Goal: Check status: Check status

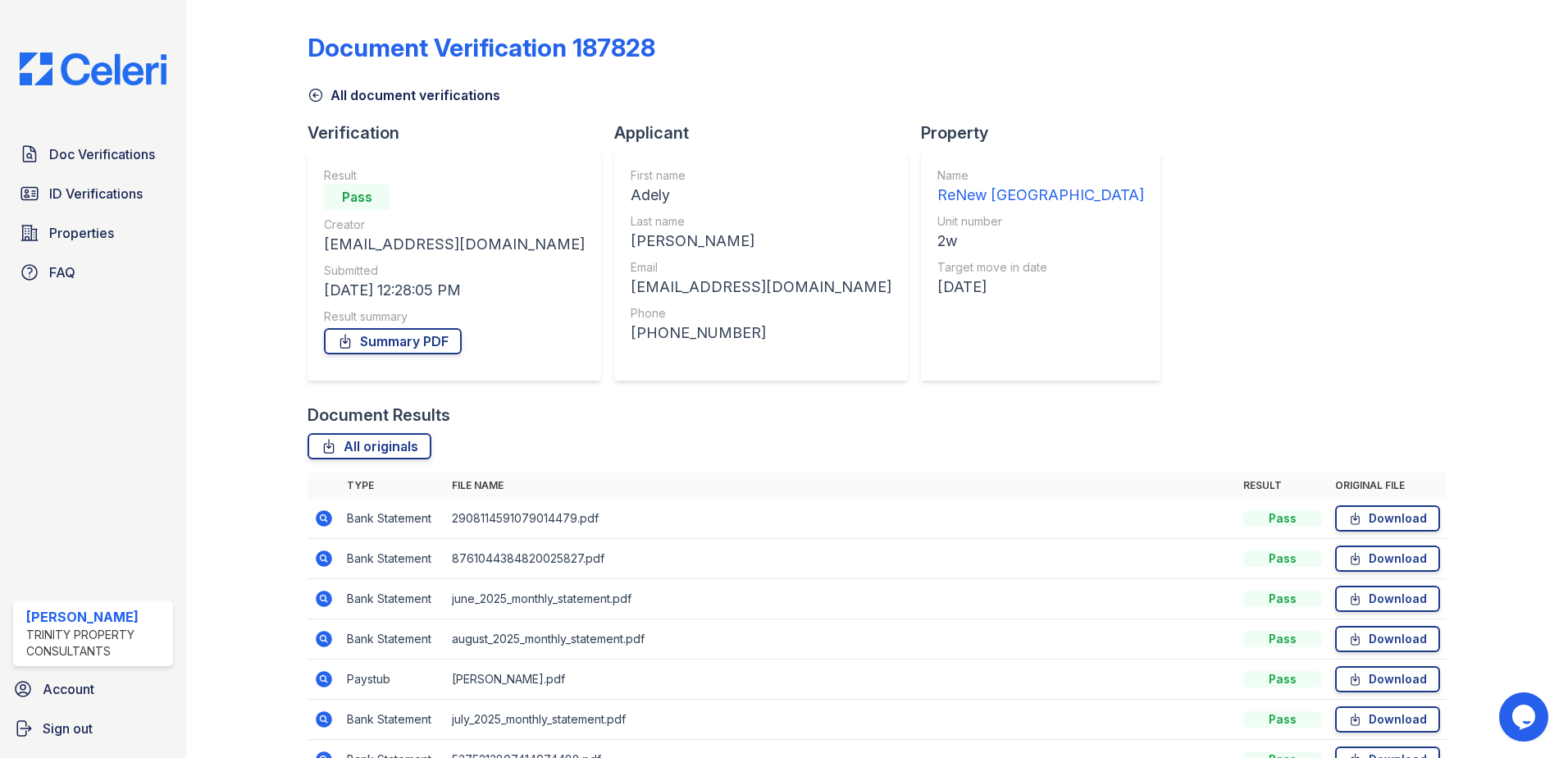
drag, startPoint x: 103, startPoint y: 187, endPoint x: 244, endPoint y: 143, distance: 147.7
click at [103, 187] on span "ID Verifications" at bounding box center [96, 194] width 94 height 20
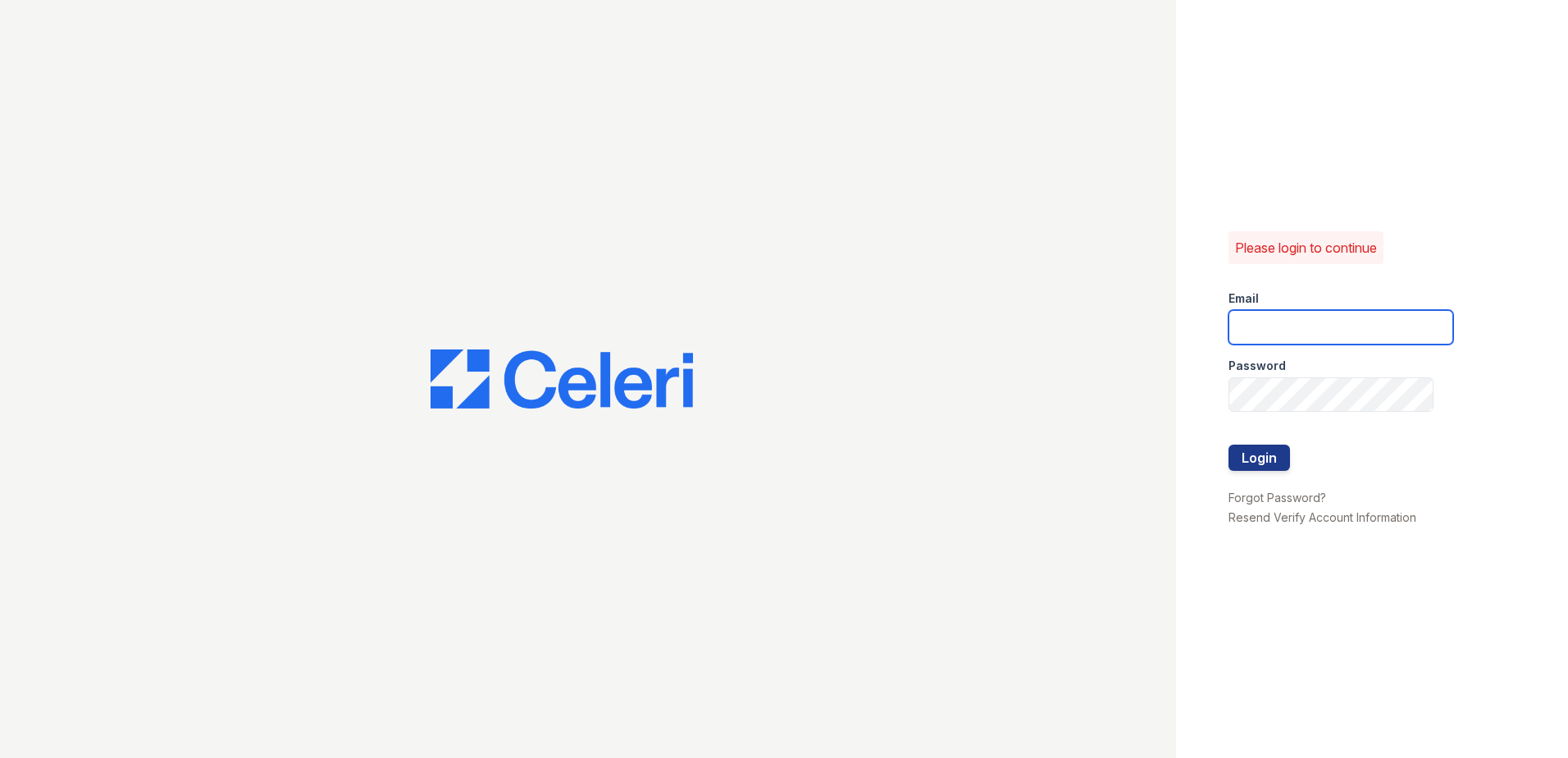
type input "jdenlinger@trinity-pm.com"
click at [1261, 458] on button "Login" at bounding box center [1259, 458] width 62 height 26
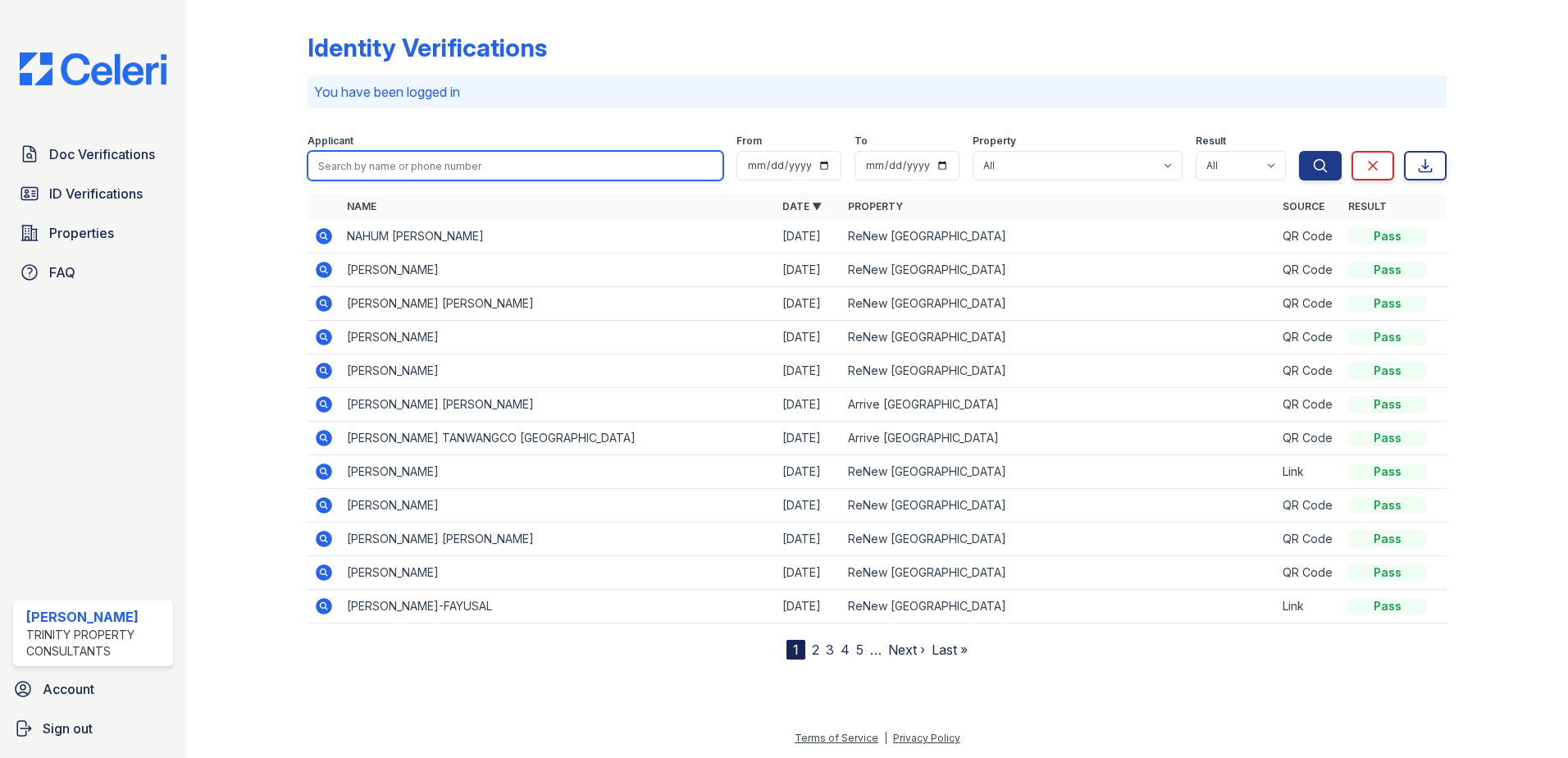
click at [422, 173] on input "search" at bounding box center [515, 165] width 416 height 29
type input "[PERSON_NAME]"
click at [1300, 151] on button "Search" at bounding box center [1320, 165] width 43 height 29
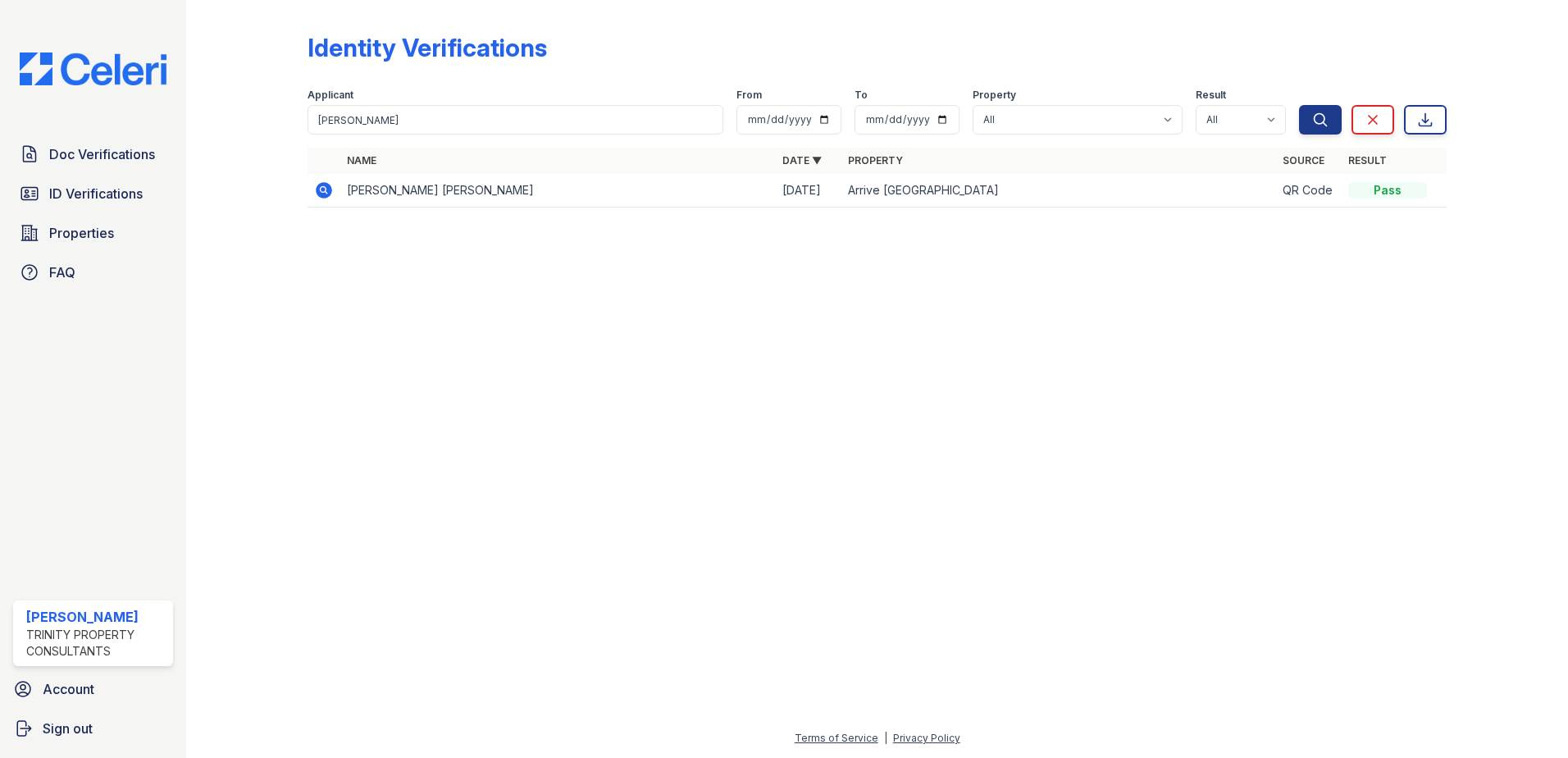
click at [318, 192] on icon at bounding box center [324, 191] width 17 height 17
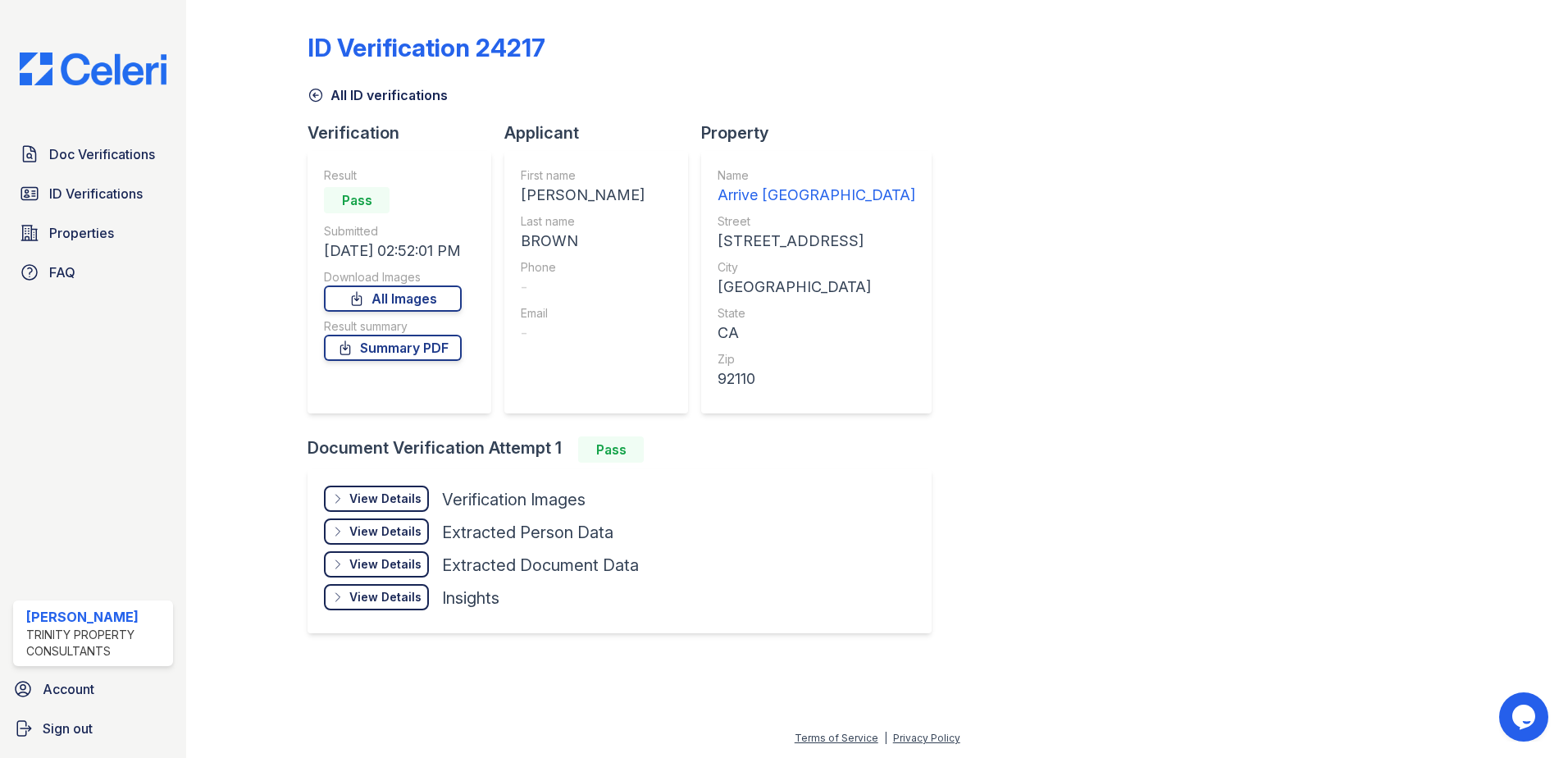
drag, startPoint x: 412, startPoint y: 506, endPoint x: 435, endPoint y: 482, distance: 33.2
click at [412, 507] on div "View Details Details" at bounding box center [376, 499] width 105 height 26
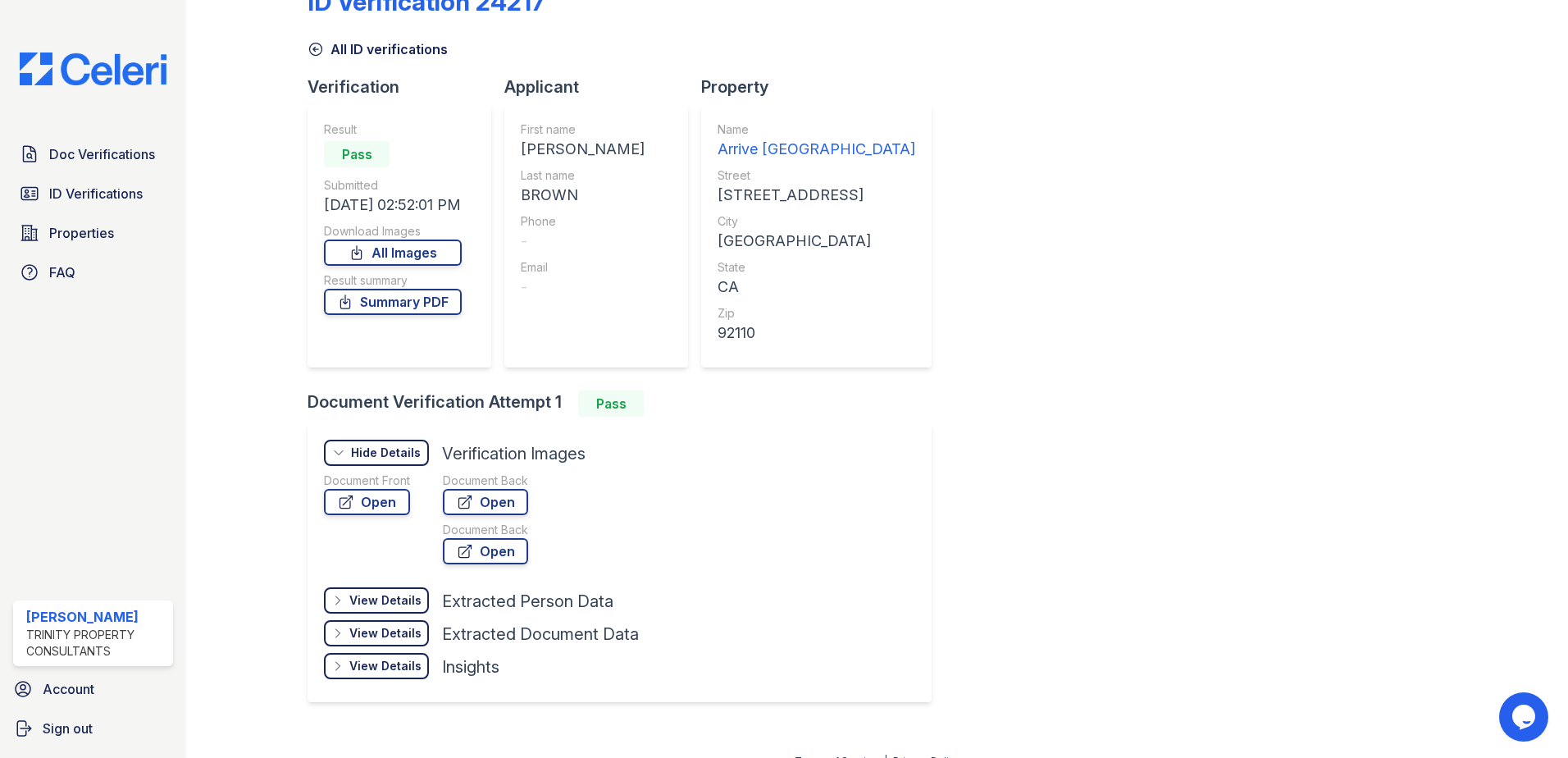
scroll to position [69, 0]
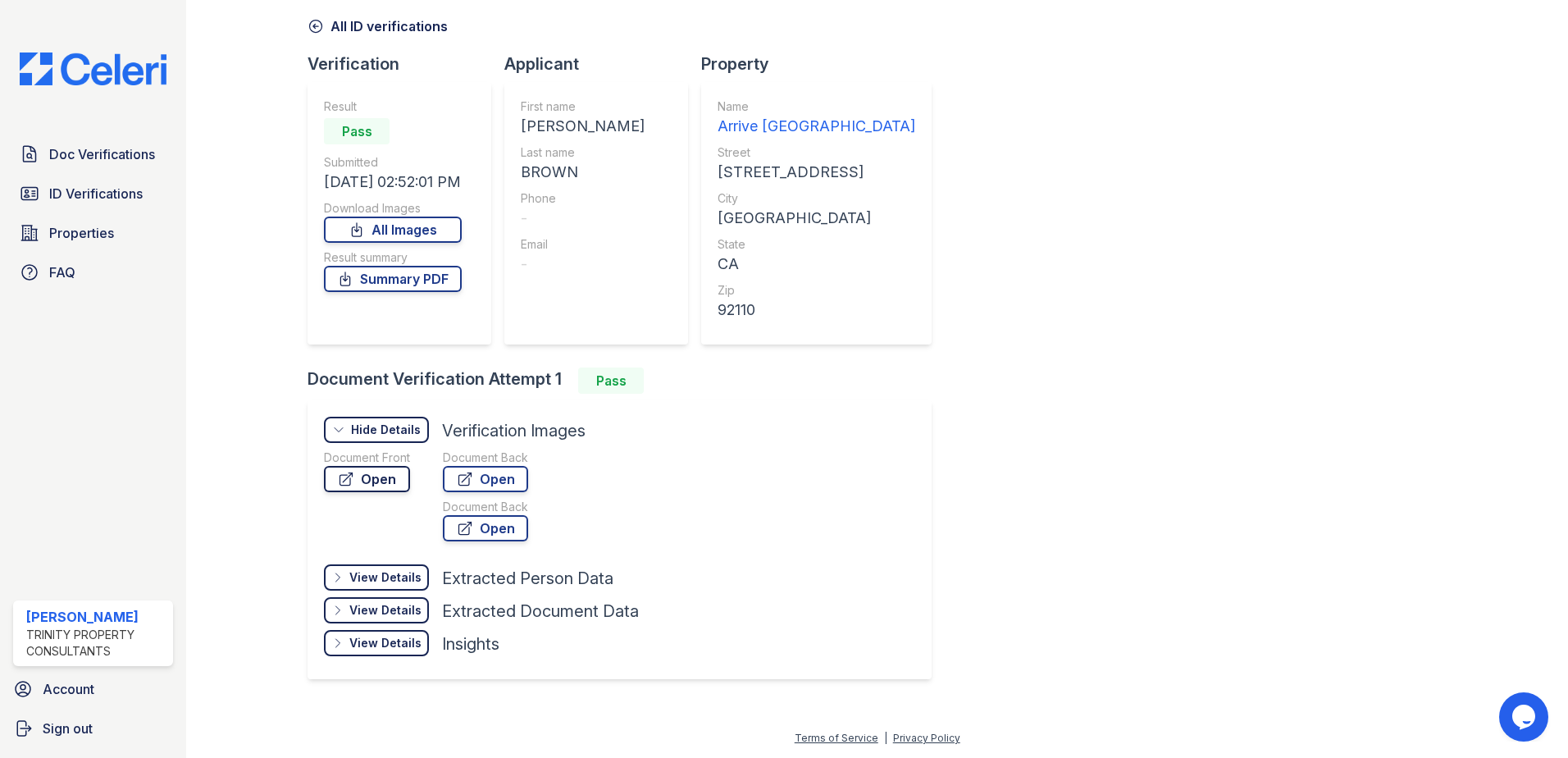
click at [390, 473] on link "Open" at bounding box center [366, 479] width 86 height 26
click at [985, 130] on div "ID Verification 24217 All ID verifications Verification Result Pass Submitted 0…" at bounding box center [877, 320] width 1139 height 765
click at [94, 199] on span "ID Verifications" at bounding box center [96, 194] width 94 height 20
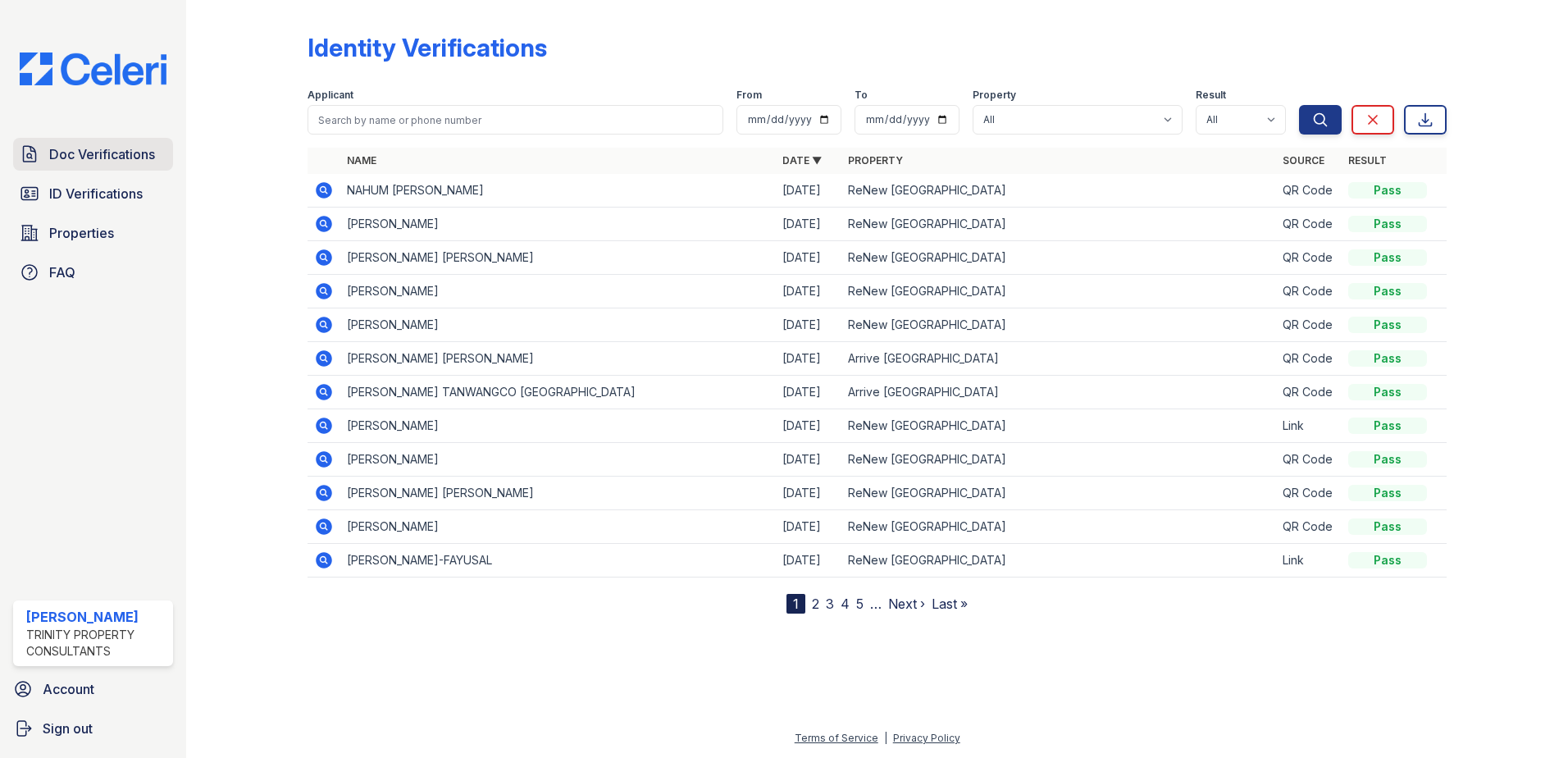
drag, startPoint x: 121, startPoint y: 133, endPoint x: 123, endPoint y: 149, distance: 16.1
click at [123, 149] on span "Doc Verifications" at bounding box center [102, 155] width 106 height 20
